Goal: Transaction & Acquisition: Book appointment/travel/reservation

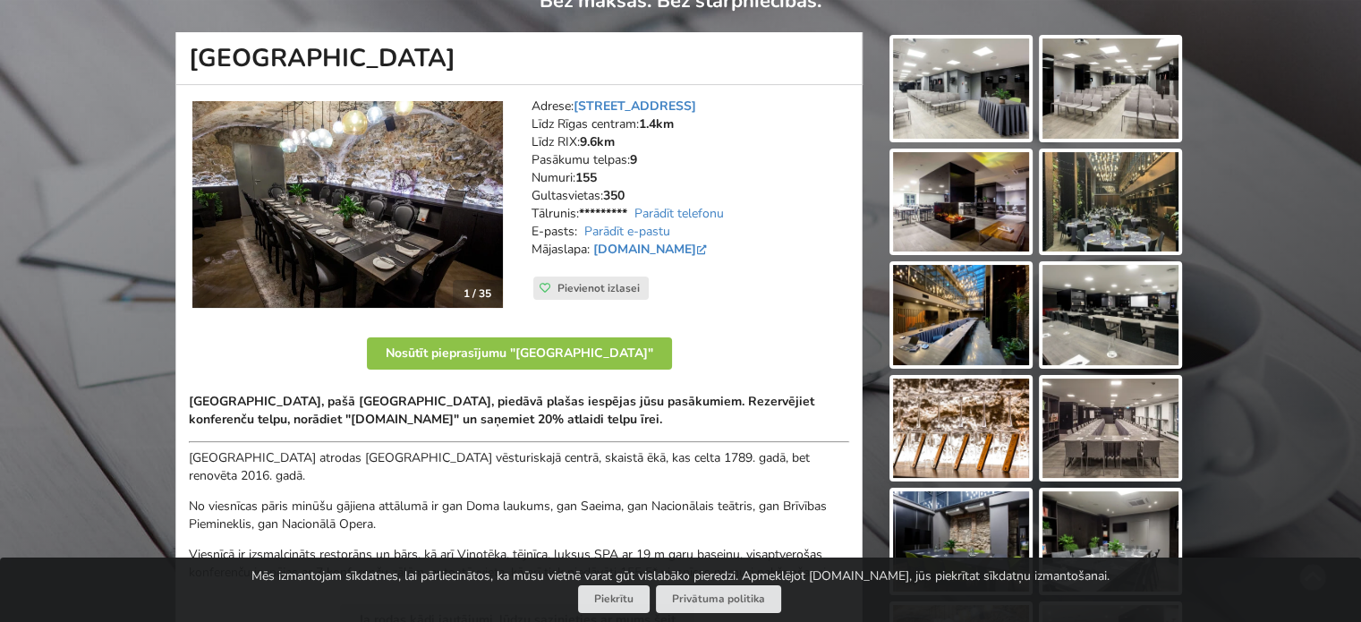
scroll to position [179, 0]
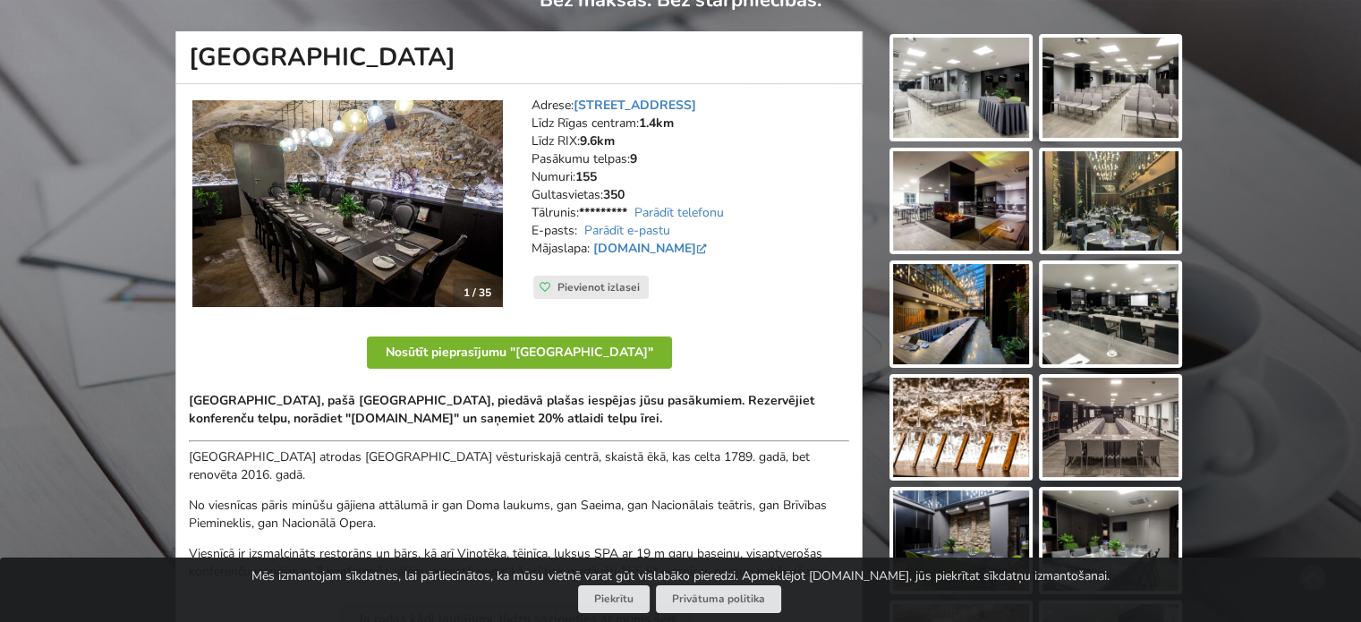
click at [532, 353] on button "Nosūtīt pieprasījumu "[GEOGRAPHIC_DATA]"" at bounding box center [519, 352] width 305 height 32
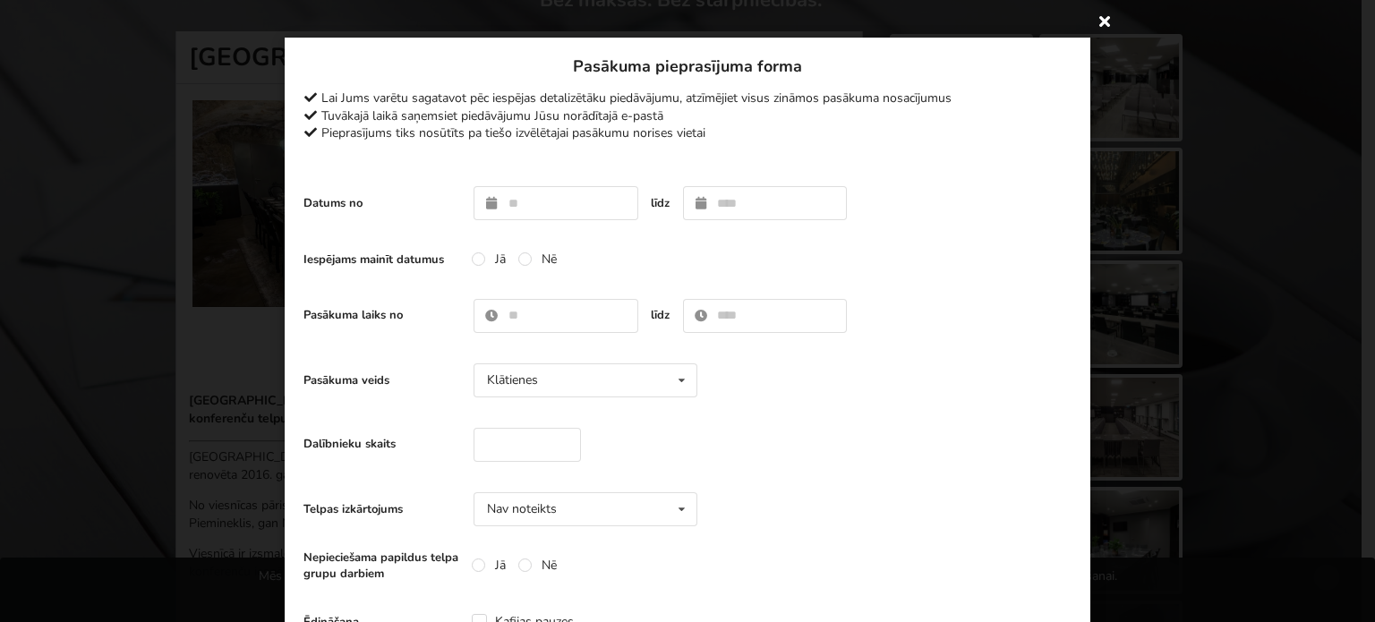
click at [1095, 21] on icon at bounding box center [1104, 20] width 29 height 29
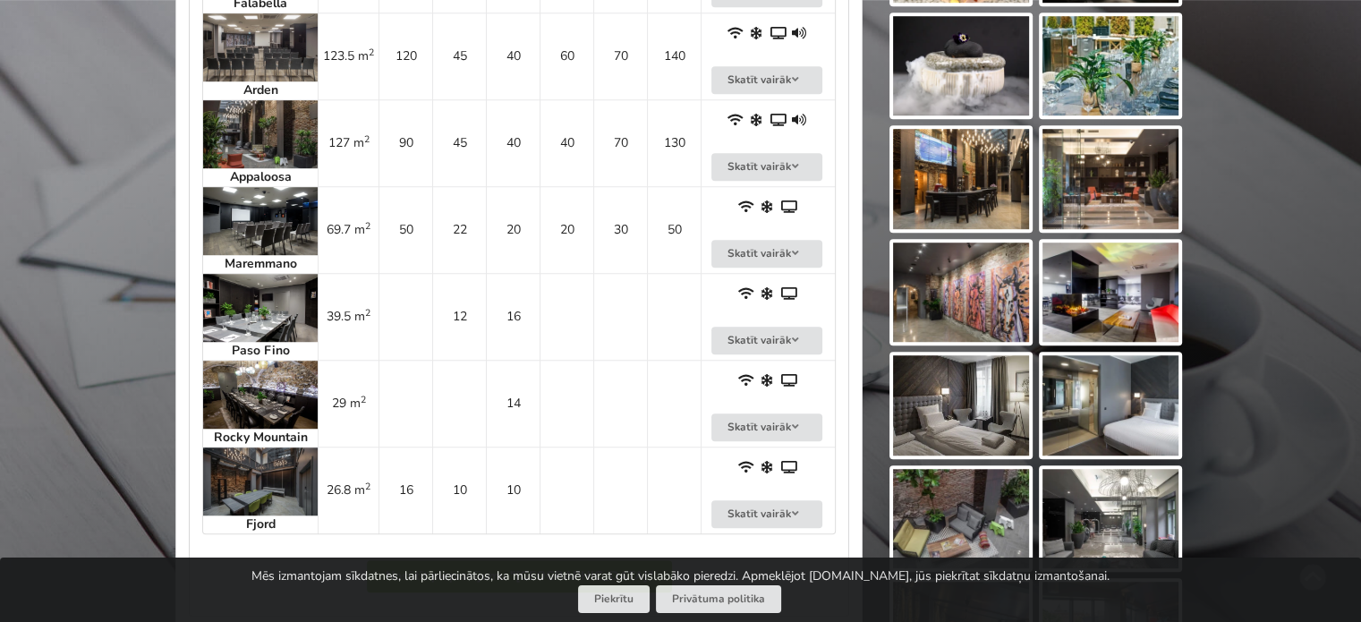
scroll to position [1217, 0]
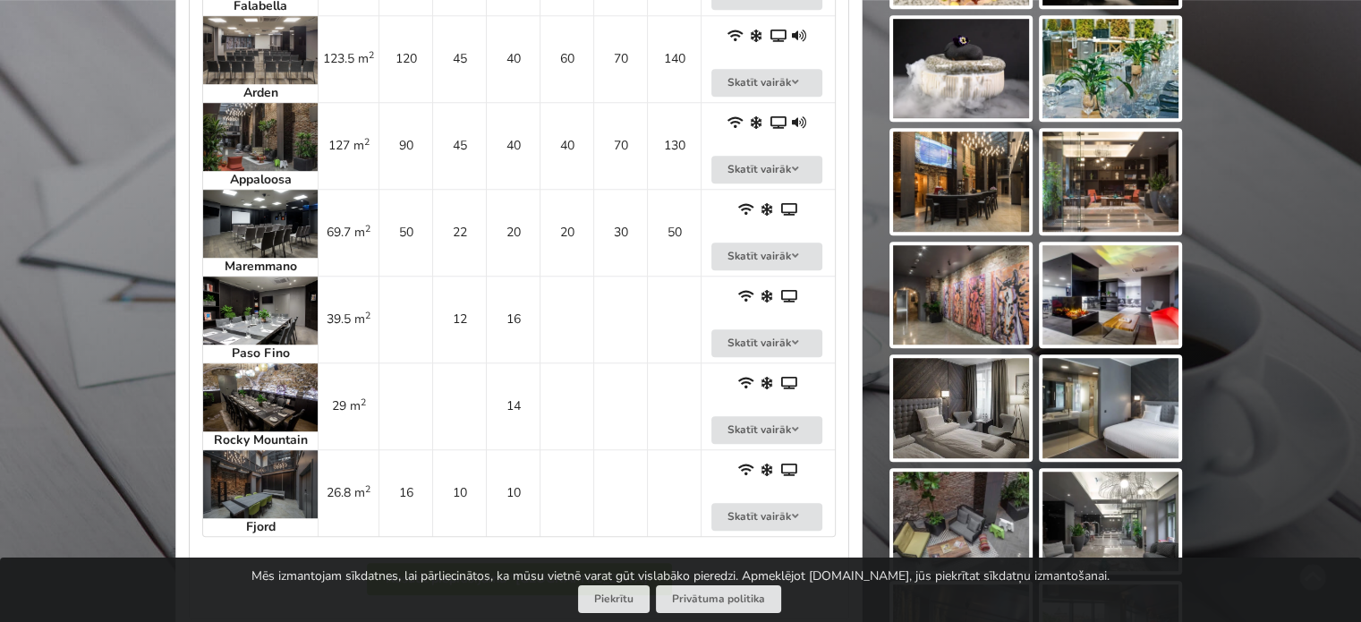
click at [275, 226] on img at bounding box center [260, 224] width 115 height 68
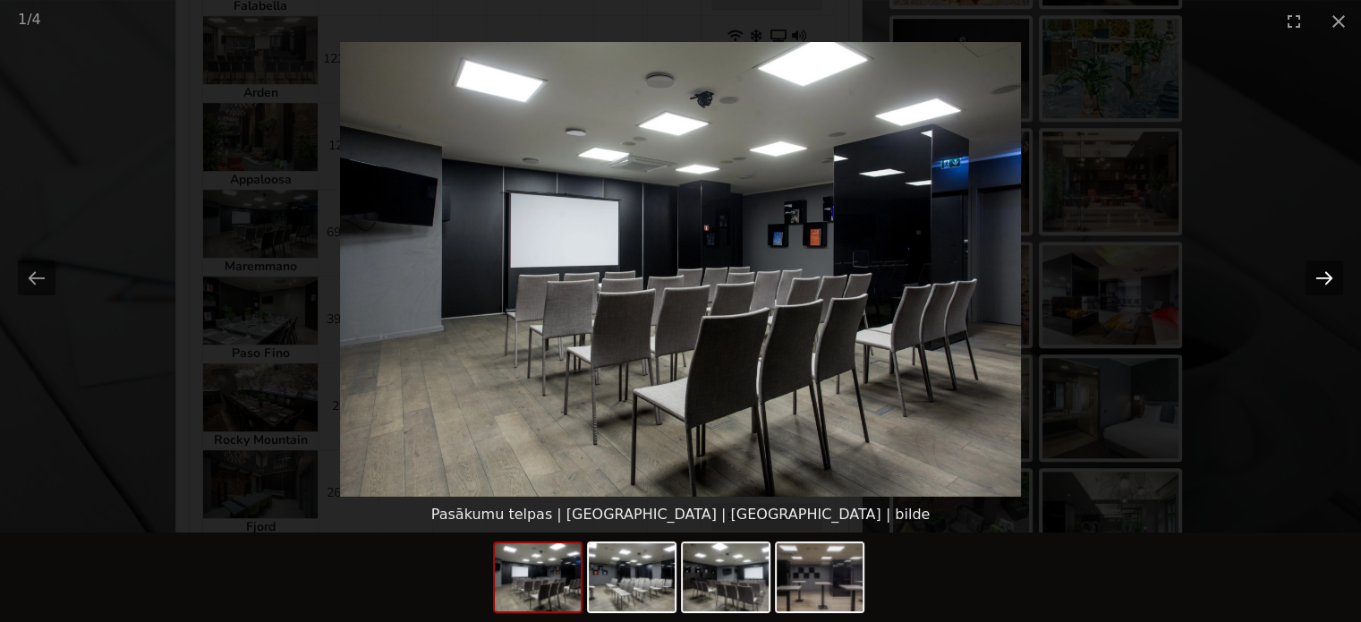
click at [1317, 275] on button "Next slide" at bounding box center [1325, 277] width 38 height 35
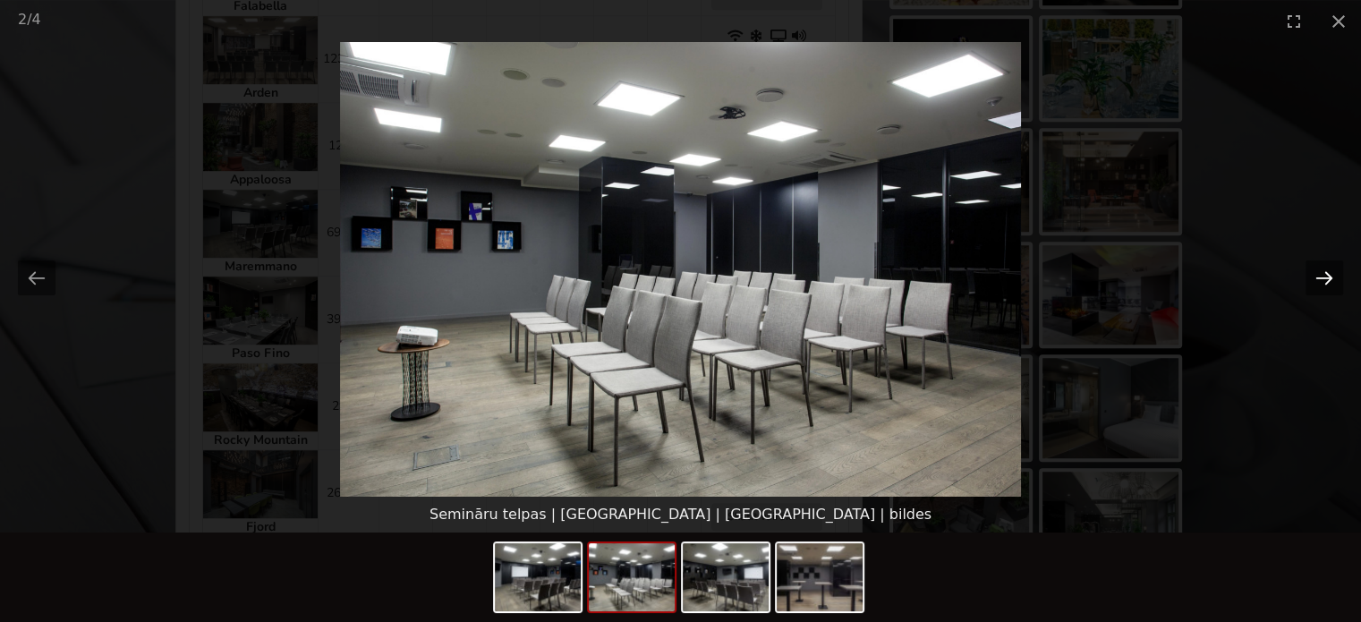
click at [1317, 275] on button "Next slide" at bounding box center [1325, 277] width 38 height 35
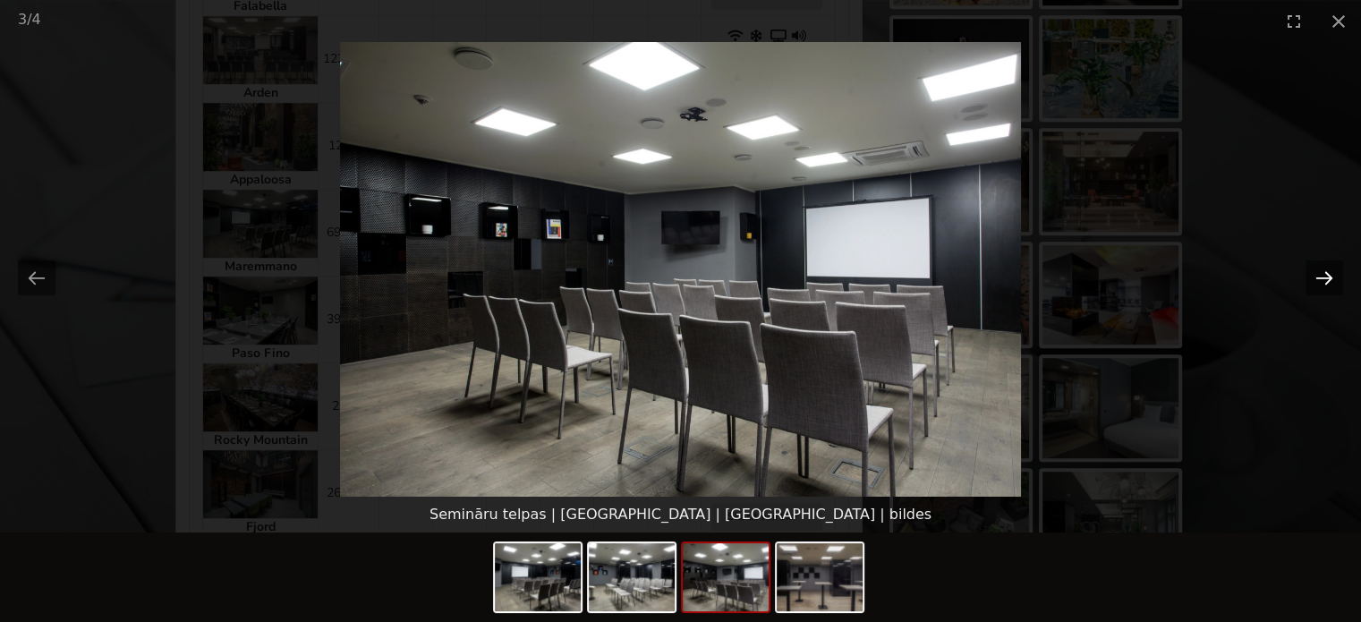
click at [1317, 275] on button "Next slide" at bounding box center [1325, 277] width 38 height 35
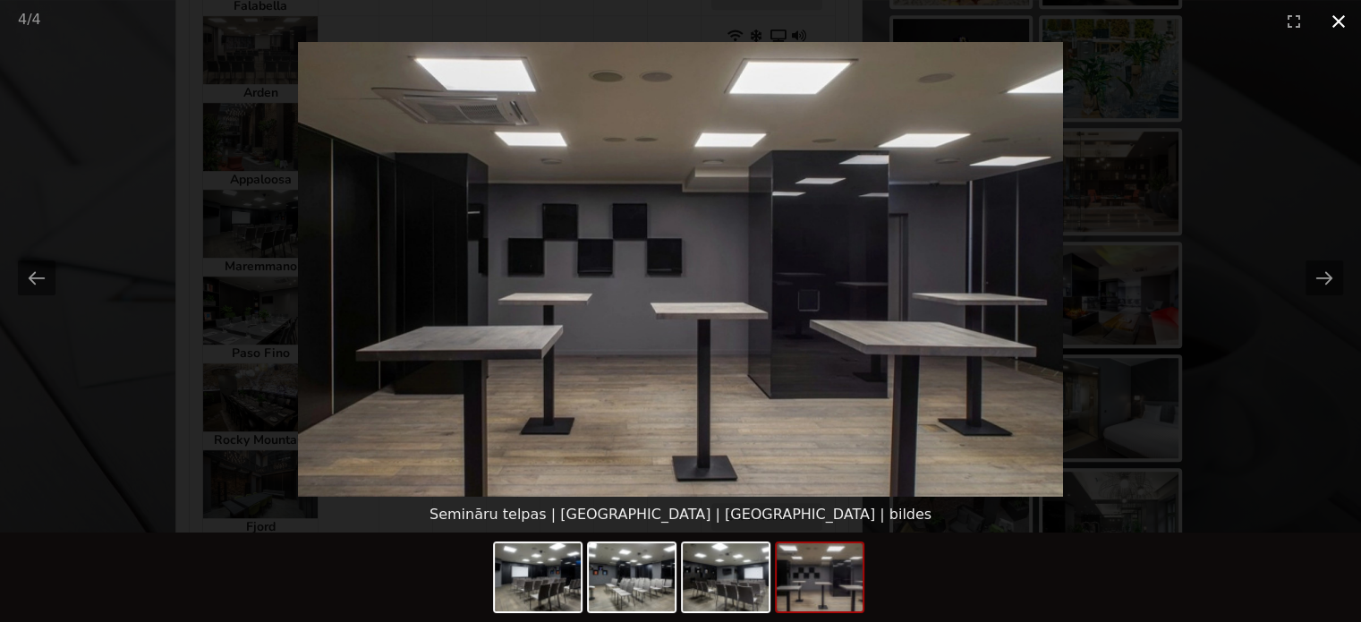
click at [1342, 24] on button "Close gallery" at bounding box center [1338, 21] width 45 height 42
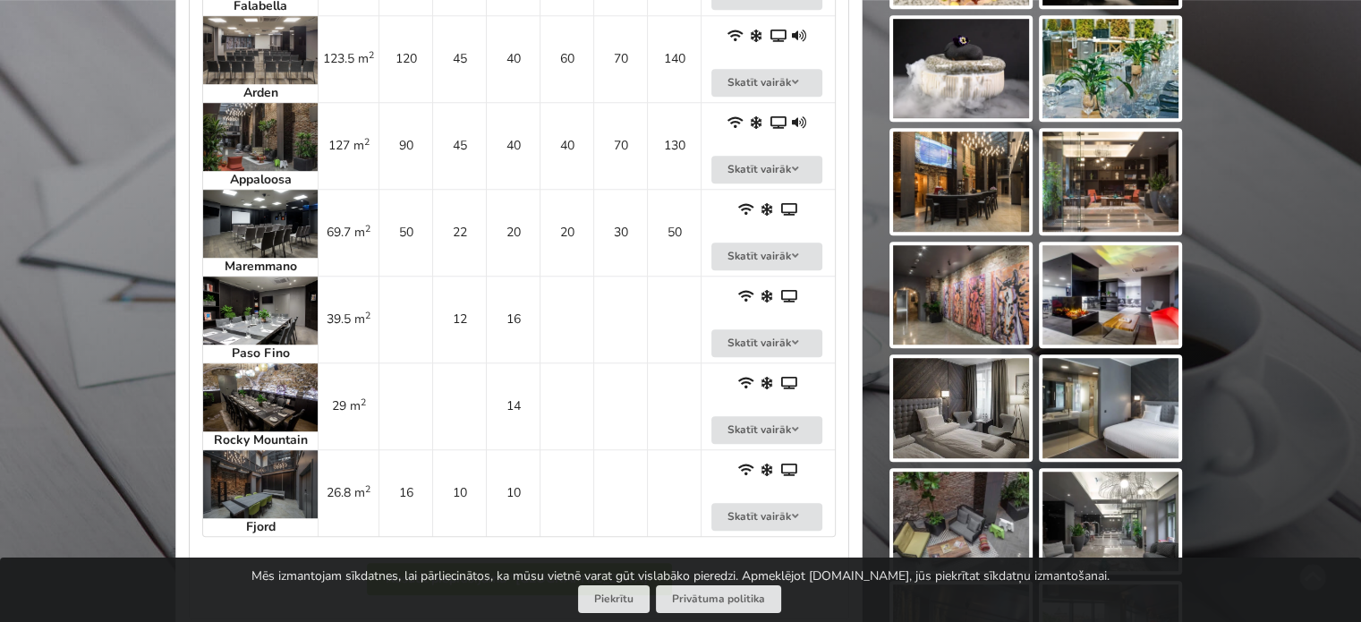
click at [276, 136] on img at bounding box center [260, 137] width 115 height 68
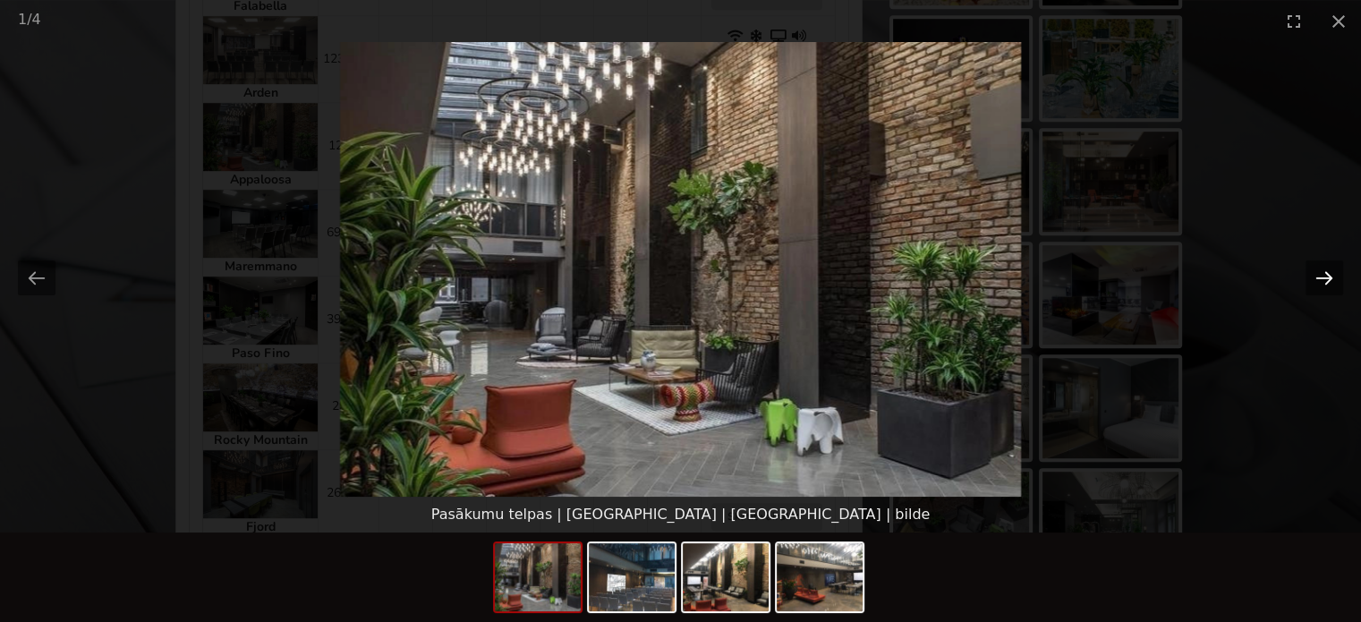
click at [1324, 274] on button "Next slide" at bounding box center [1325, 277] width 38 height 35
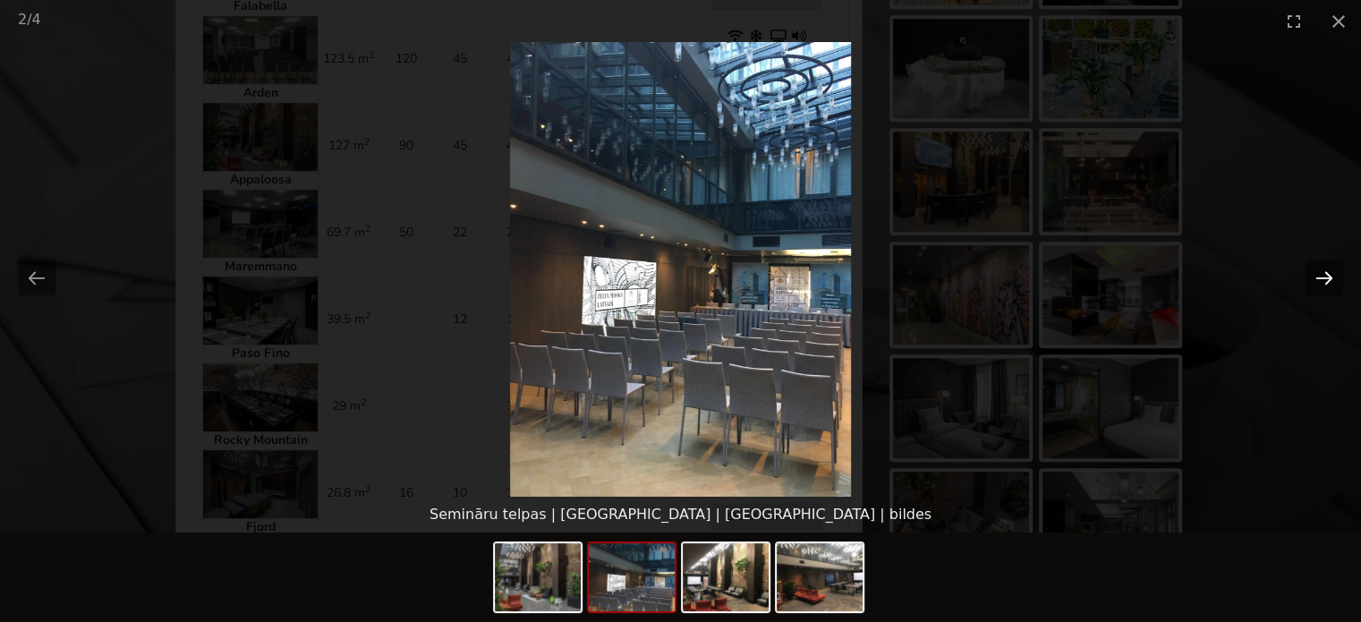
click at [1324, 274] on button "Next slide" at bounding box center [1325, 277] width 38 height 35
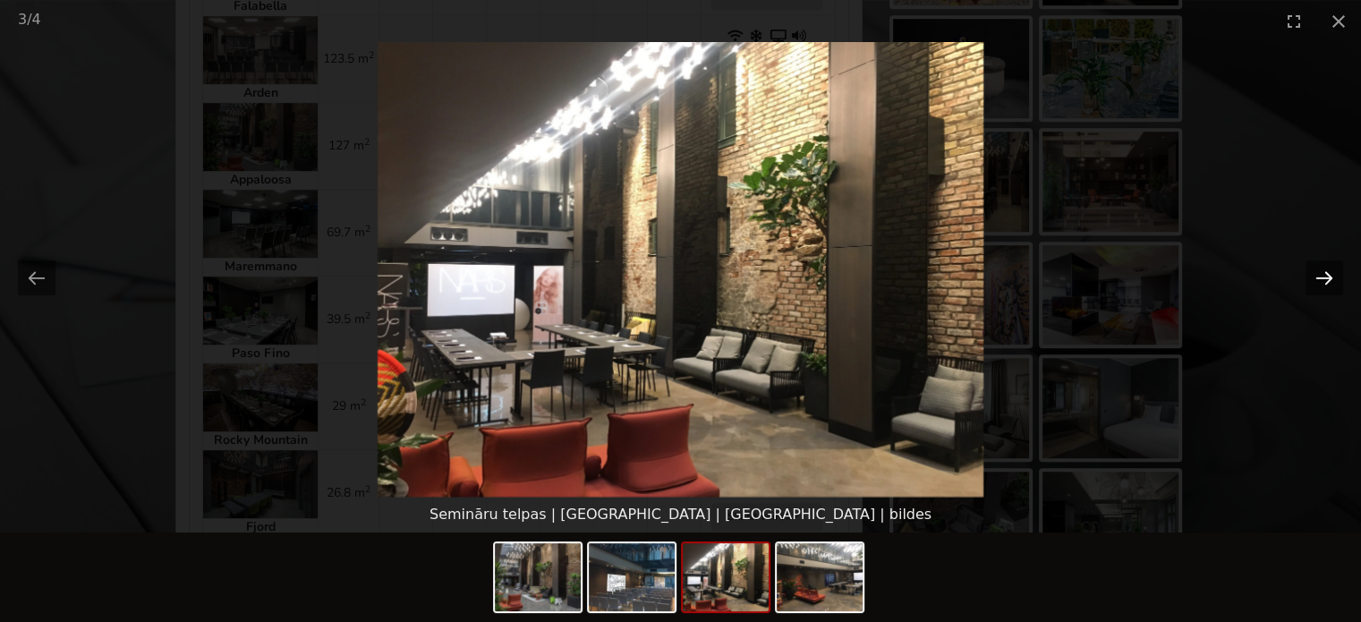
click at [1324, 274] on button "Next slide" at bounding box center [1325, 277] width 38 height 35
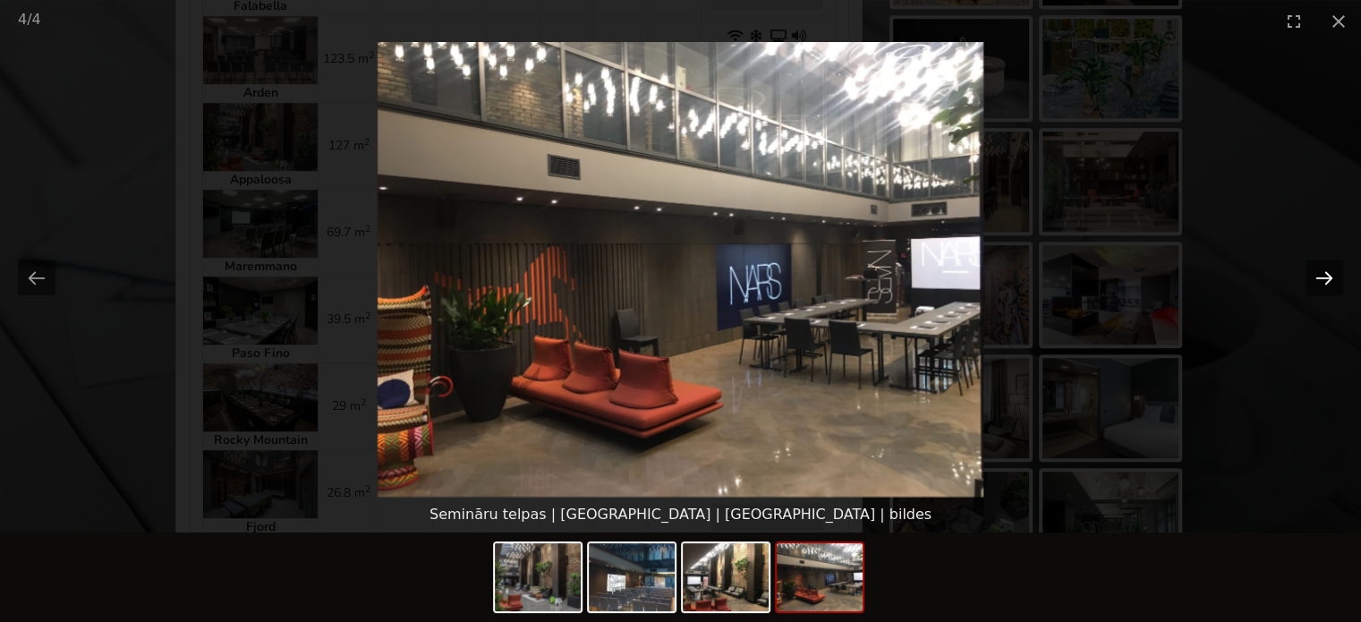
click at [1324, 274] on button "Next slide" at bounding box center [1325, 277] width 38 height 35
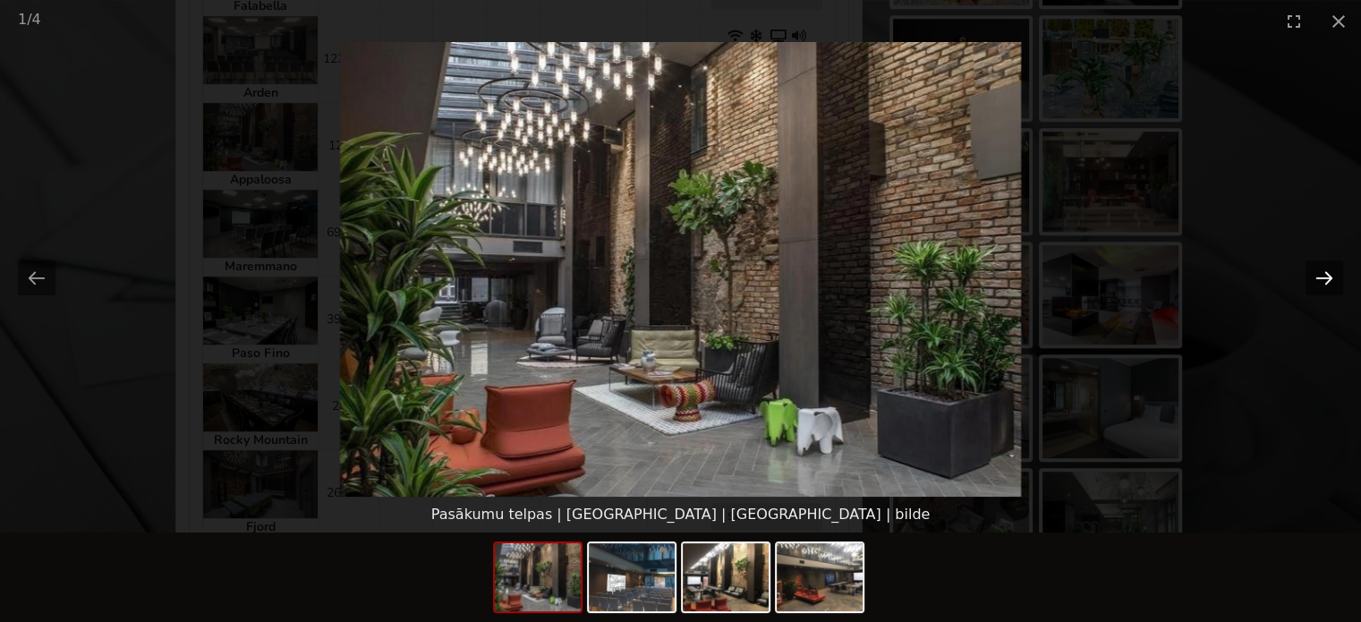
click at [1324, 274] on button "Next slide" at bounding box center [1325, 277] width 38 height 35
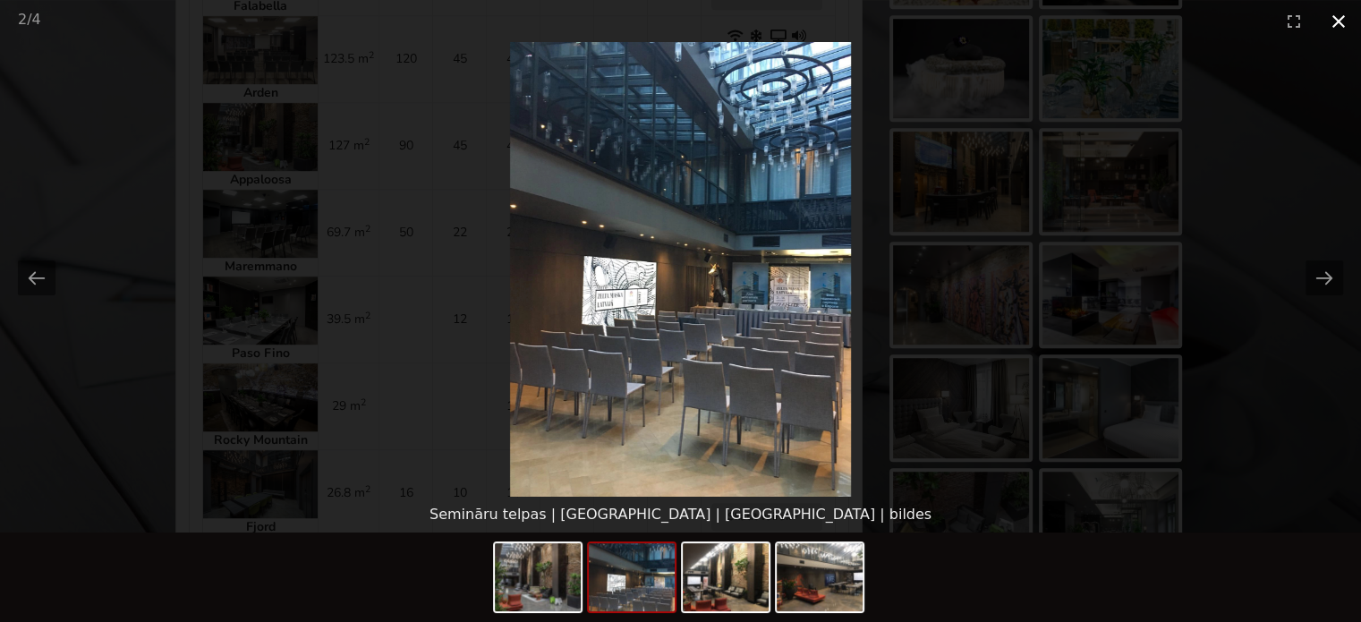
click at [1344, 19] on button "Close gallery" at bounding box center [1338, 21] width 45 height 42
